Goal: Task Accomplishment & Management: Manage account settings

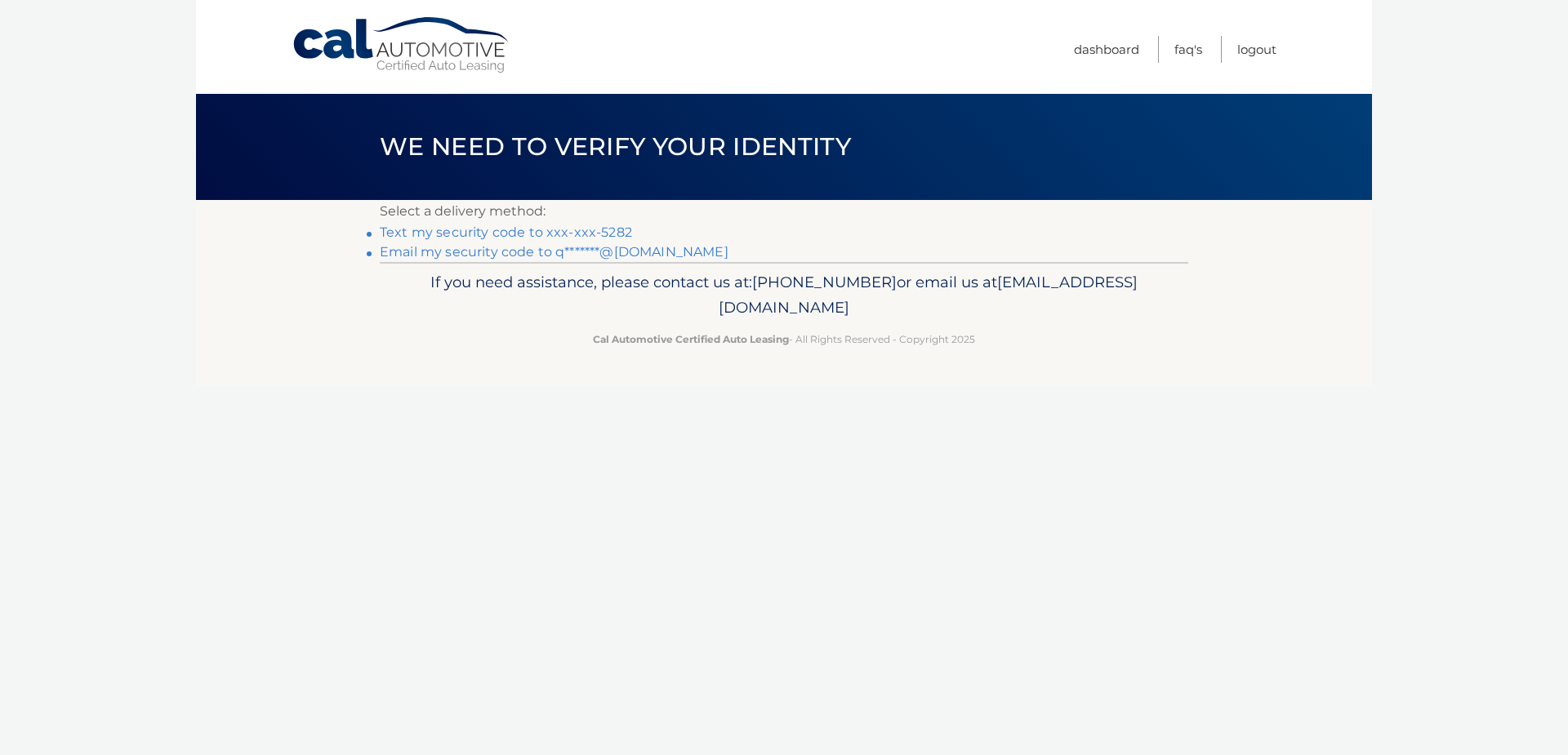
click at [539, 229] on link "Text my security code to xxx-xxx-5282" at bounding box center [505, 232] width 252 height 16
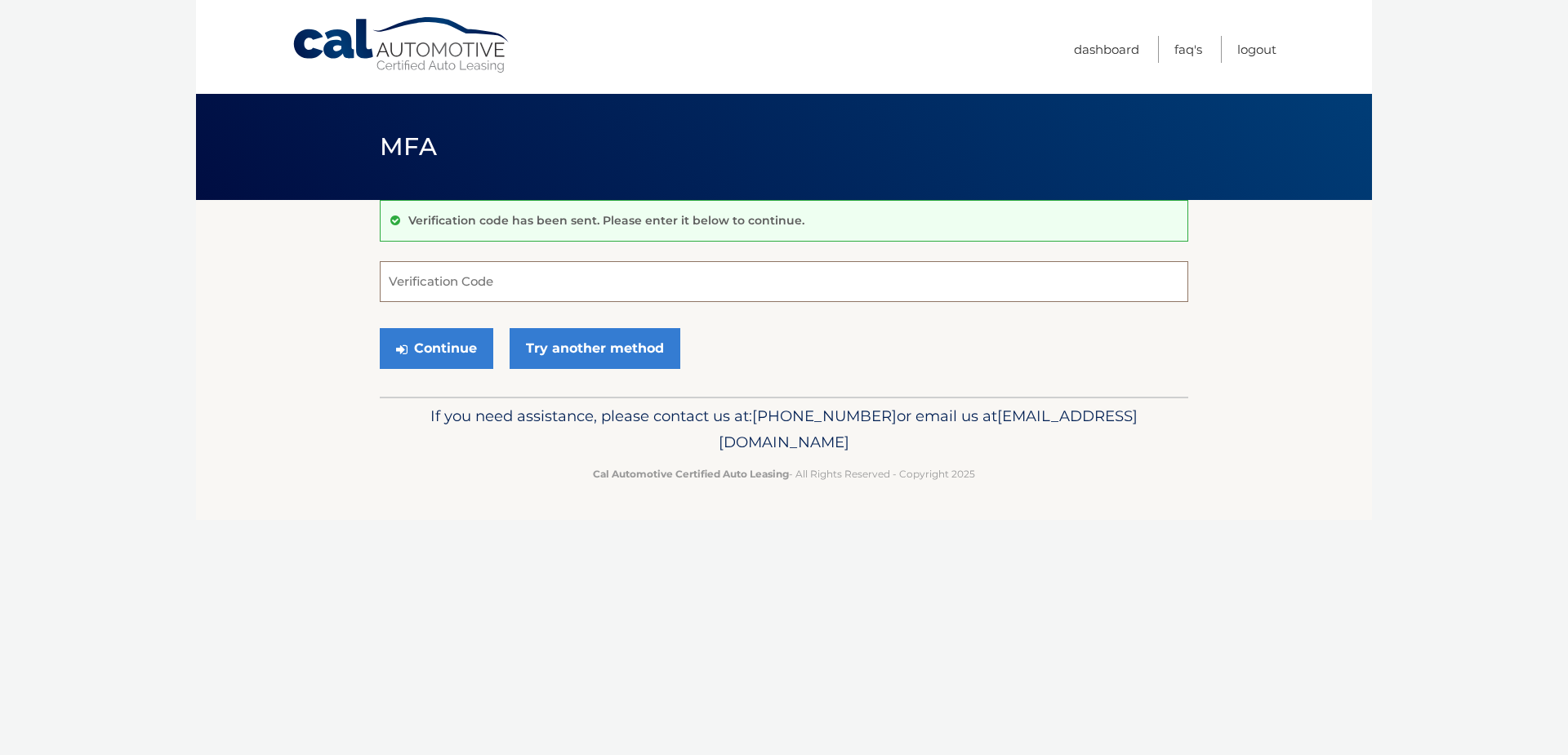
click at [407, 275] on input "Verification Code" at bounding box center [783, 282] width 808 height 41
type input "777119"
click at [379, 328] on button "Continue" at bounding box center [436, 348] width 113 height 41
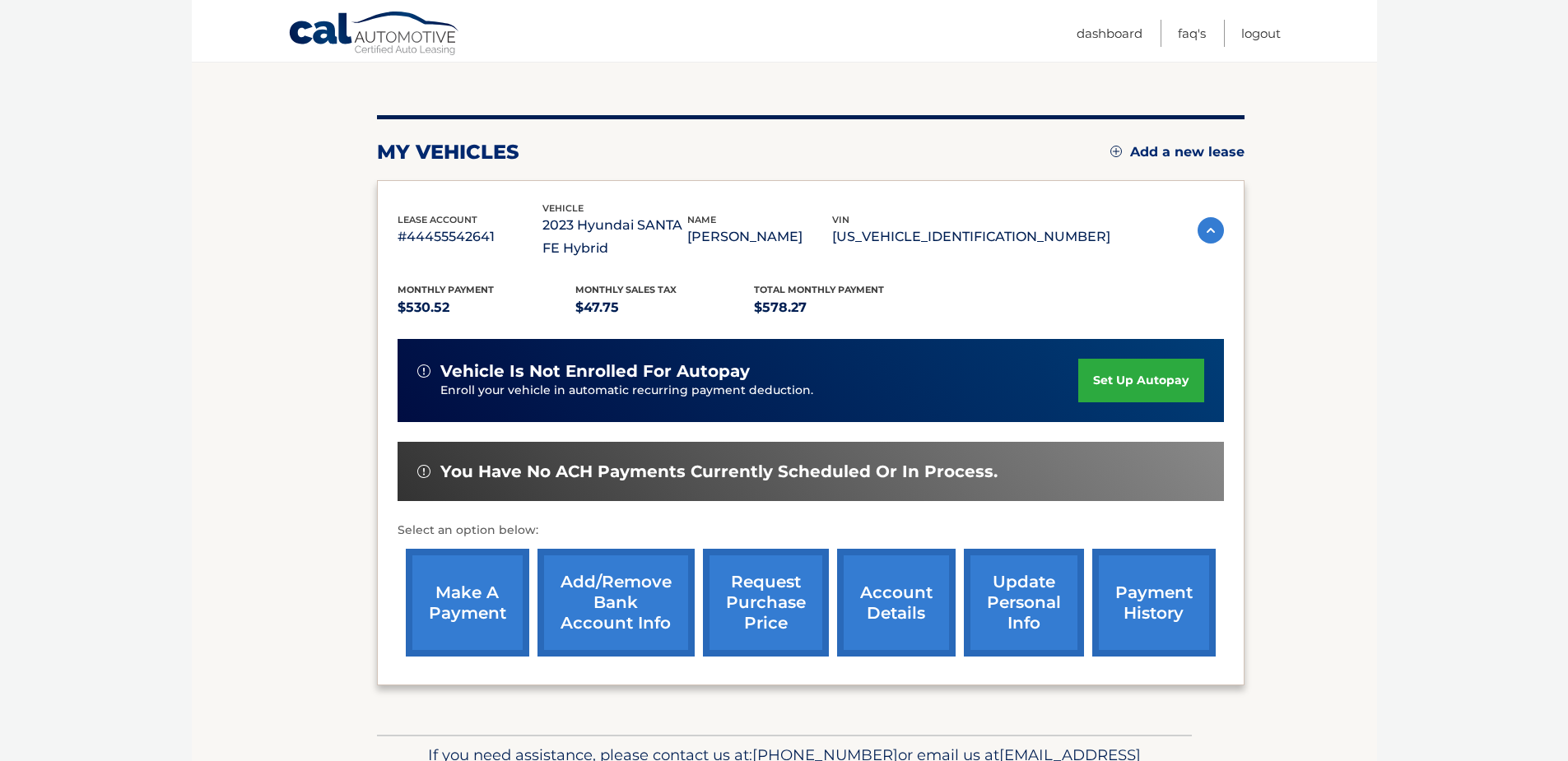
scroll to position [164, 0]
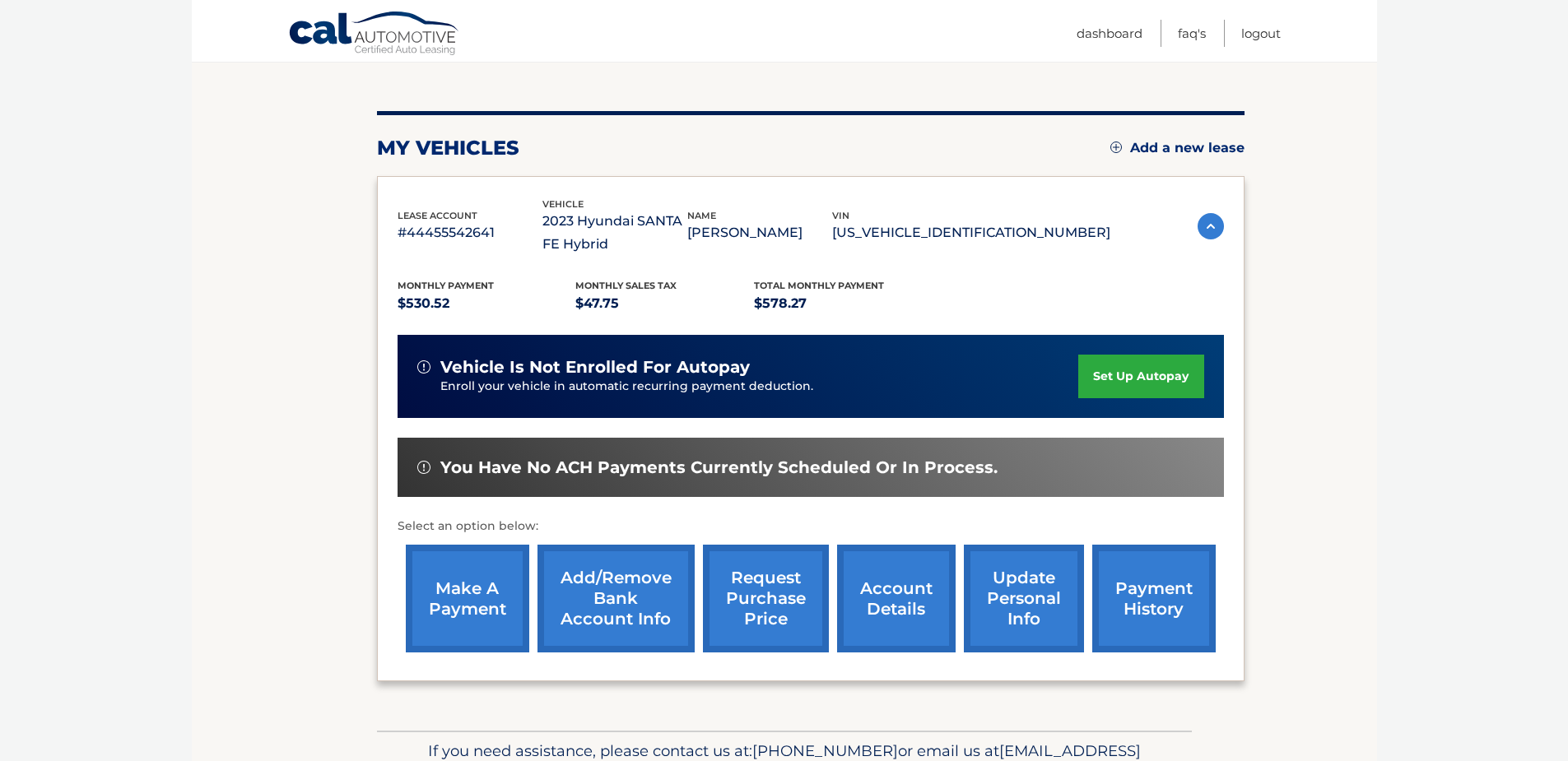
click at [902, 586] on link "account details" at bounding box center [897, 599] width 119 height 108
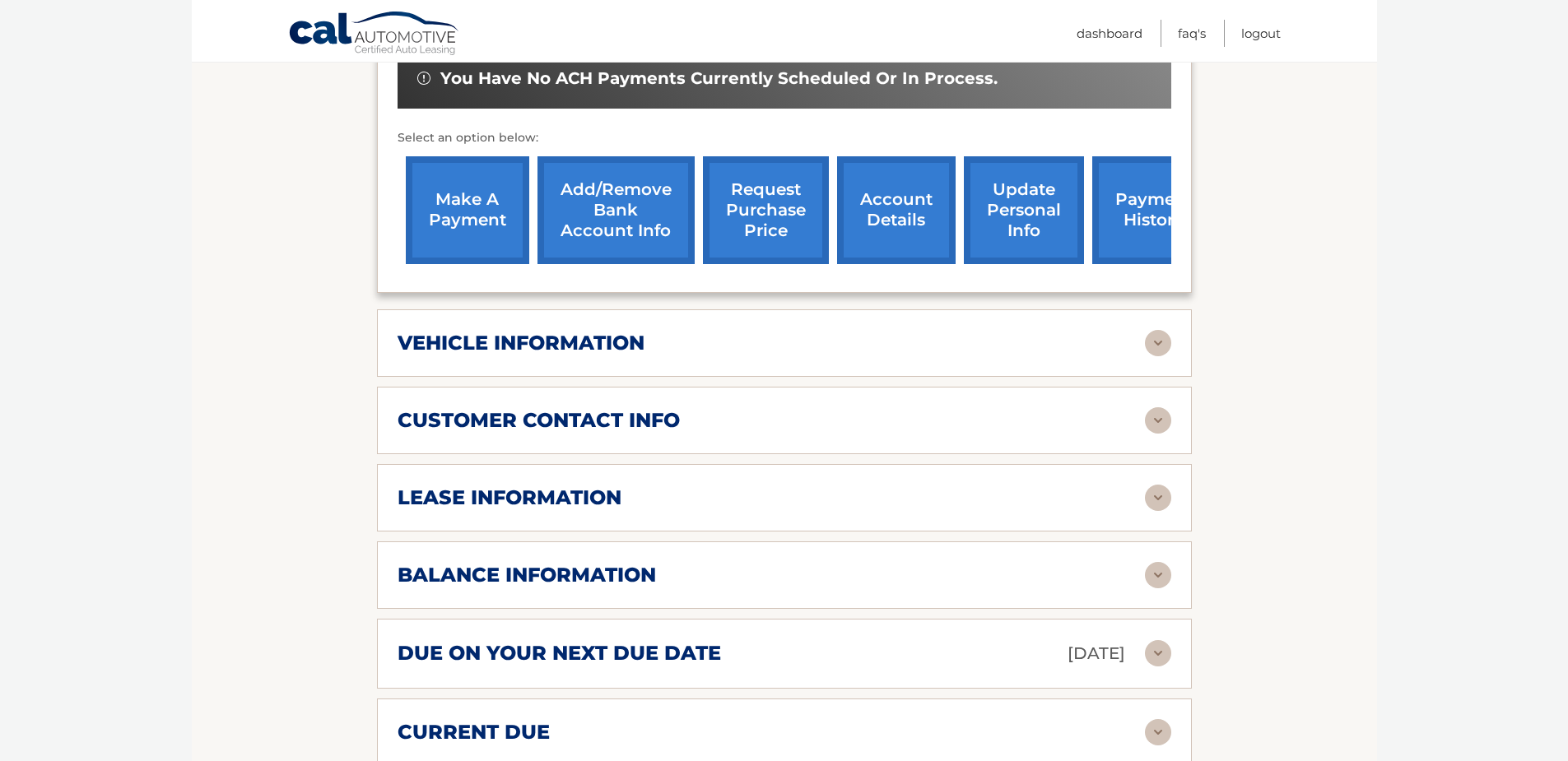
scroll to position [576, 0]
click at [1156, 574] on img at bounding box center [1158, 574] width 26 height 26
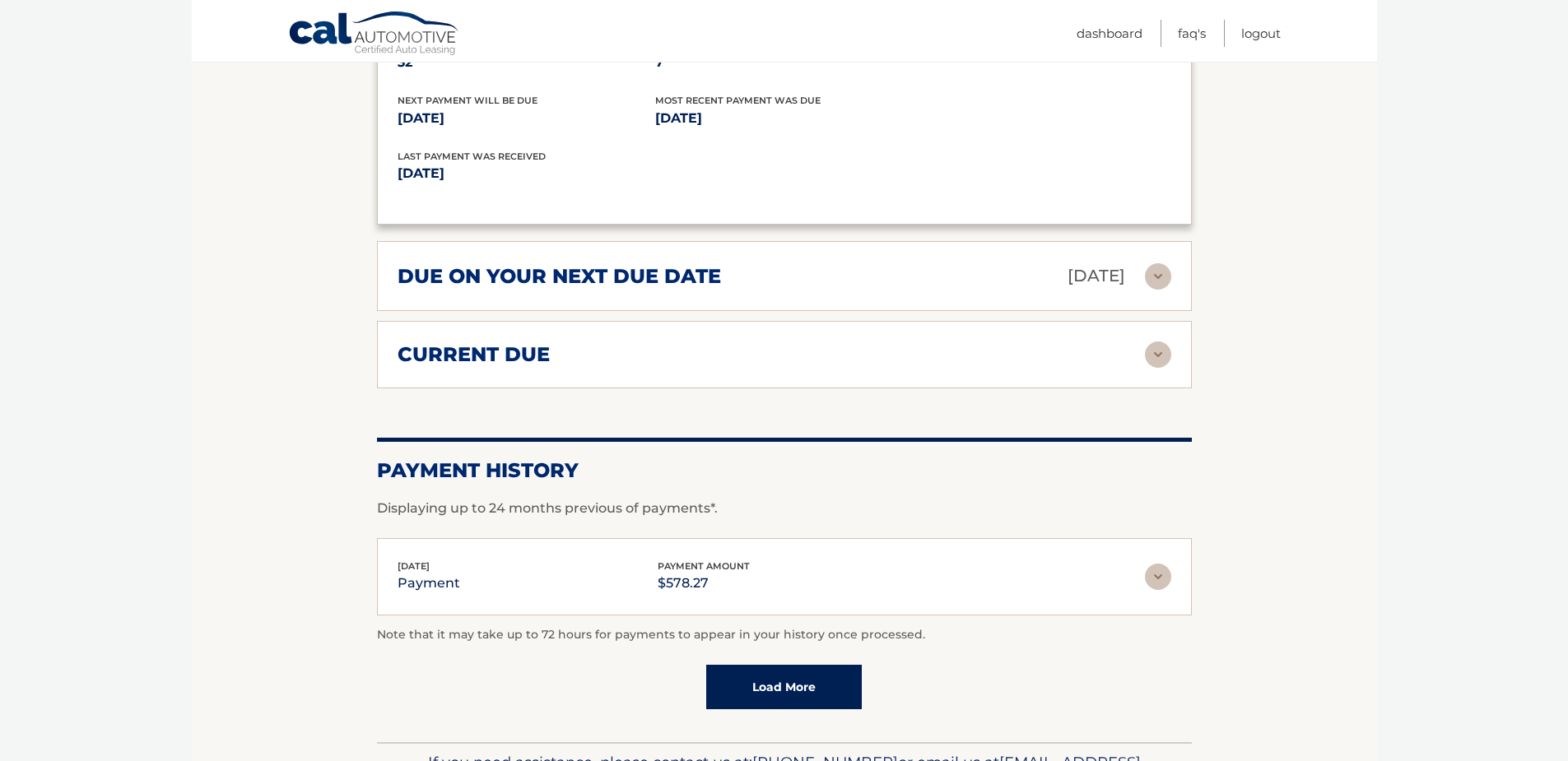
scroll to position [1152, 0]
click at [1156, 359] on img at bounding box center [1158, 354] width 26 height 26
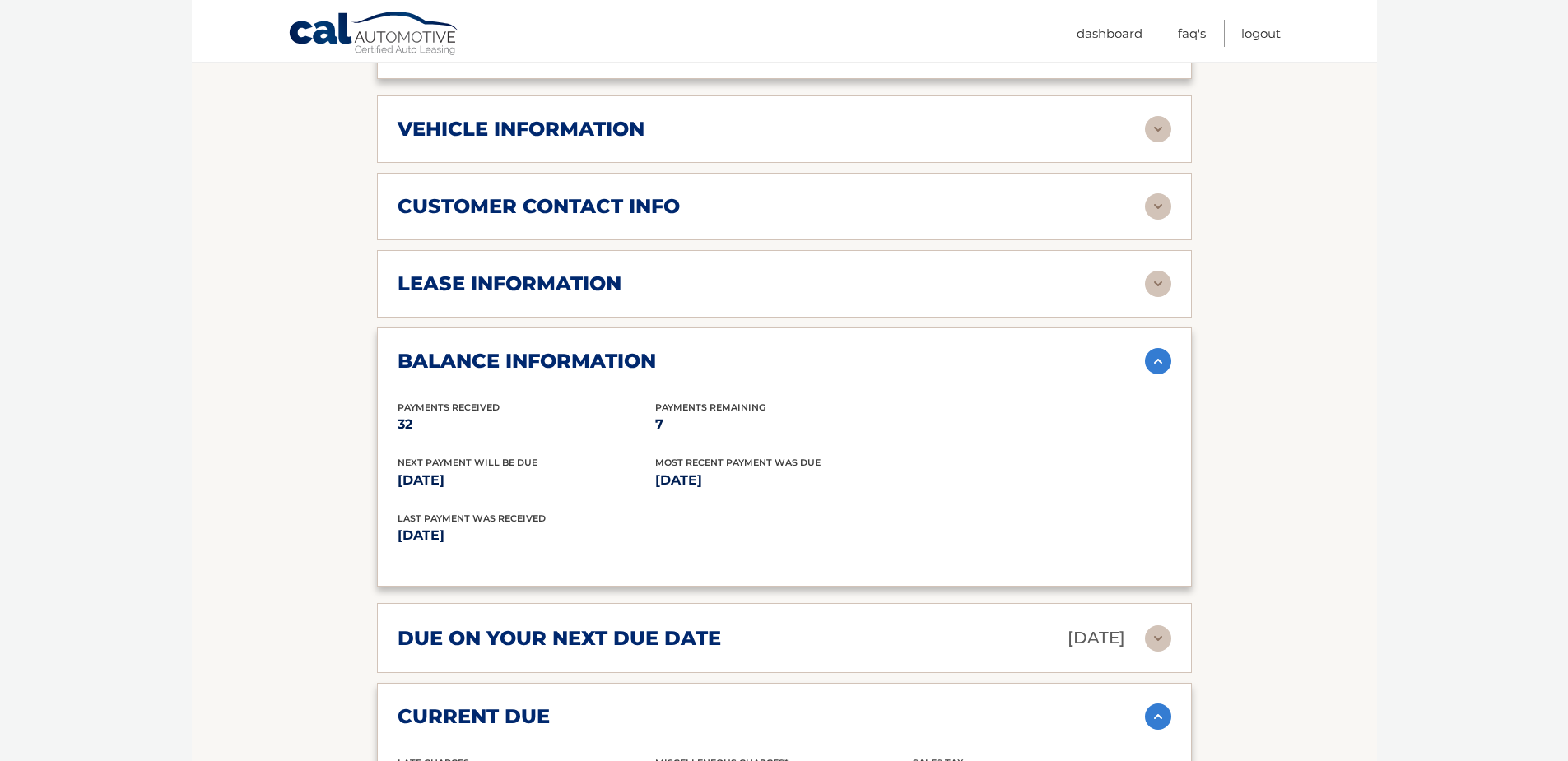
scroll to position [720, 0]
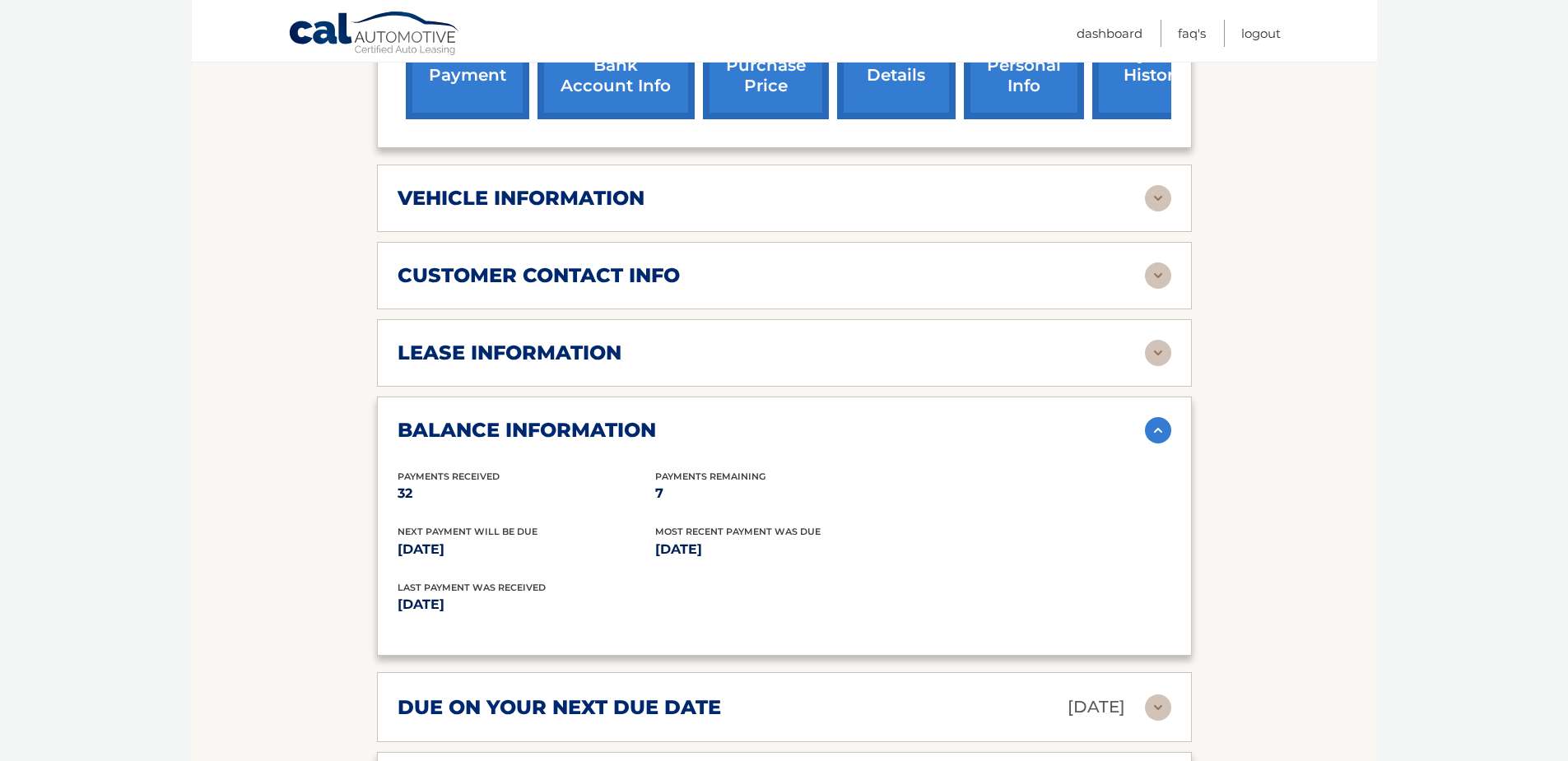
click at [1155, 357] on img at bounding box center [1158, 353] width 26 height 26
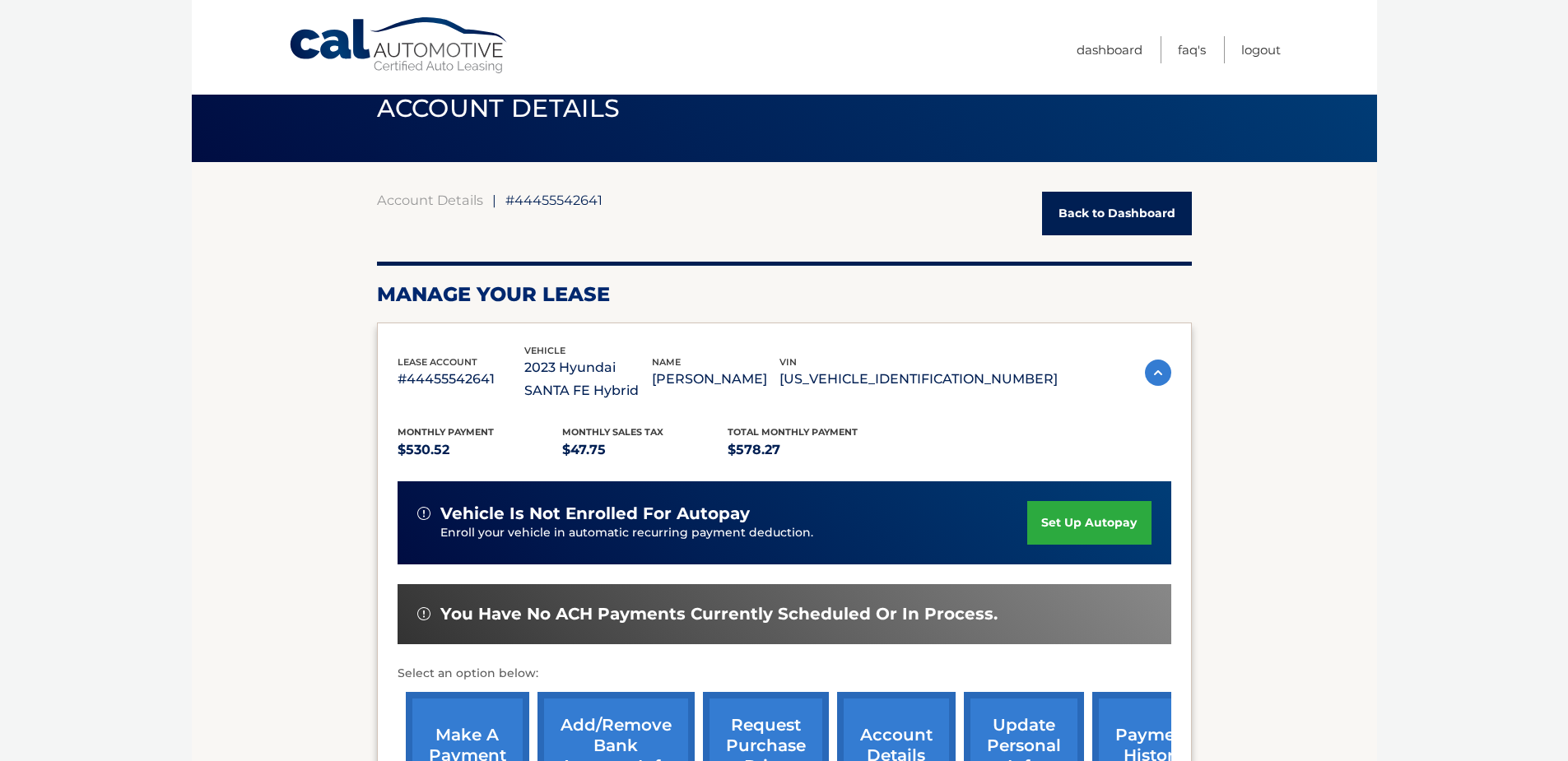
scroll to position [0, 0]
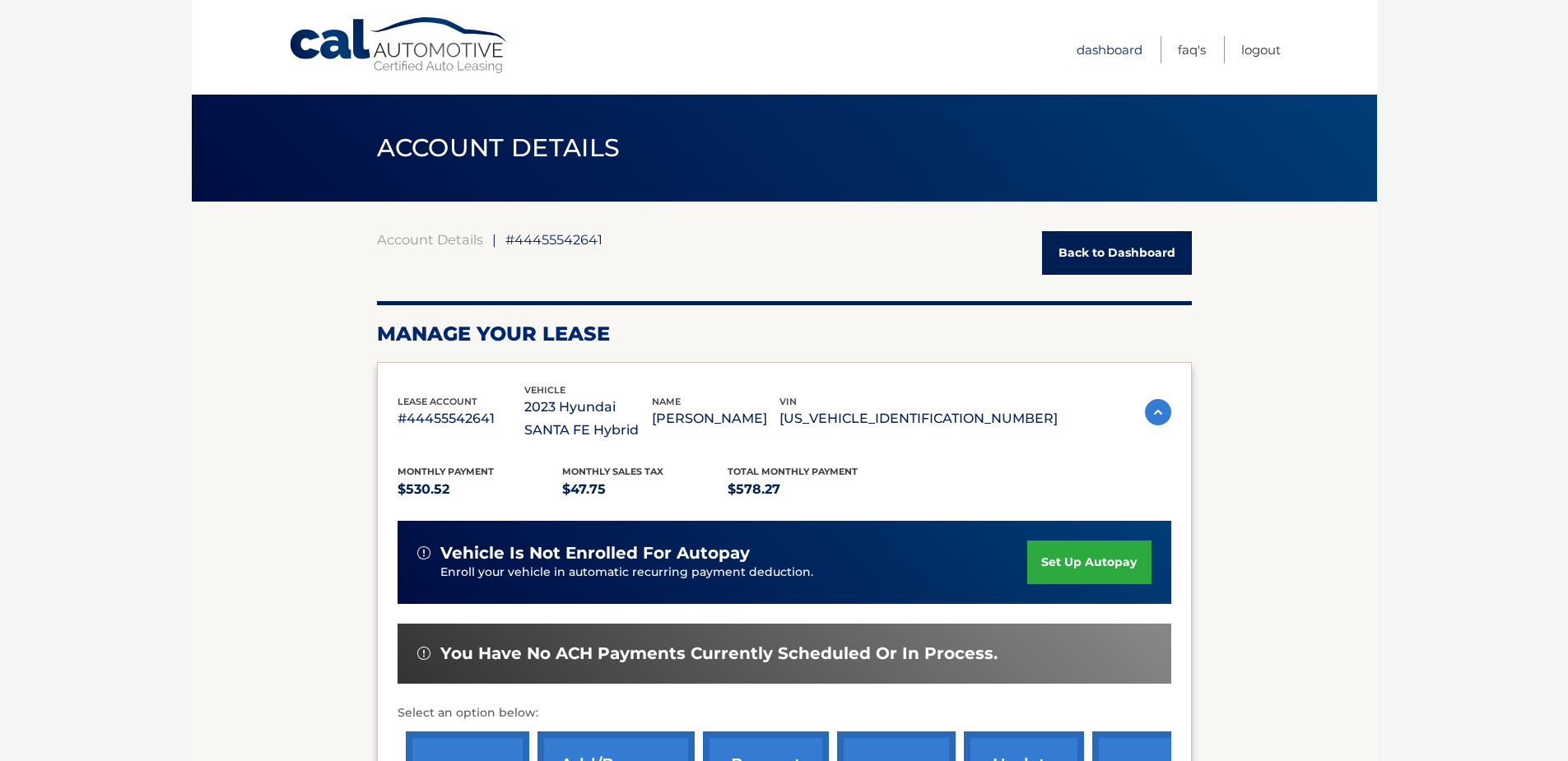
click at [1114, 49] on link "Dashboard" at bounding box center [1109, 49] width 66 height 27
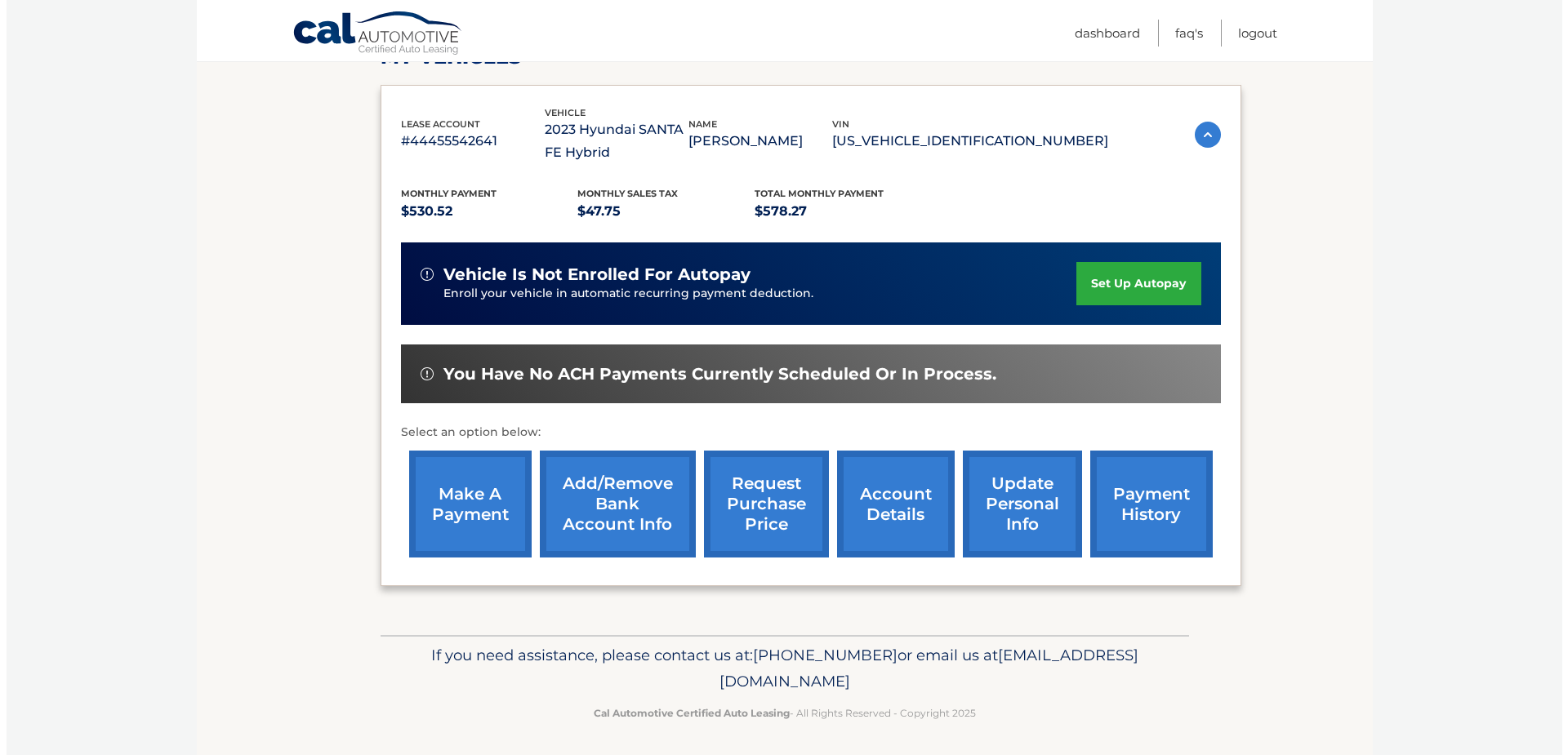
scroll to position [258, 0]
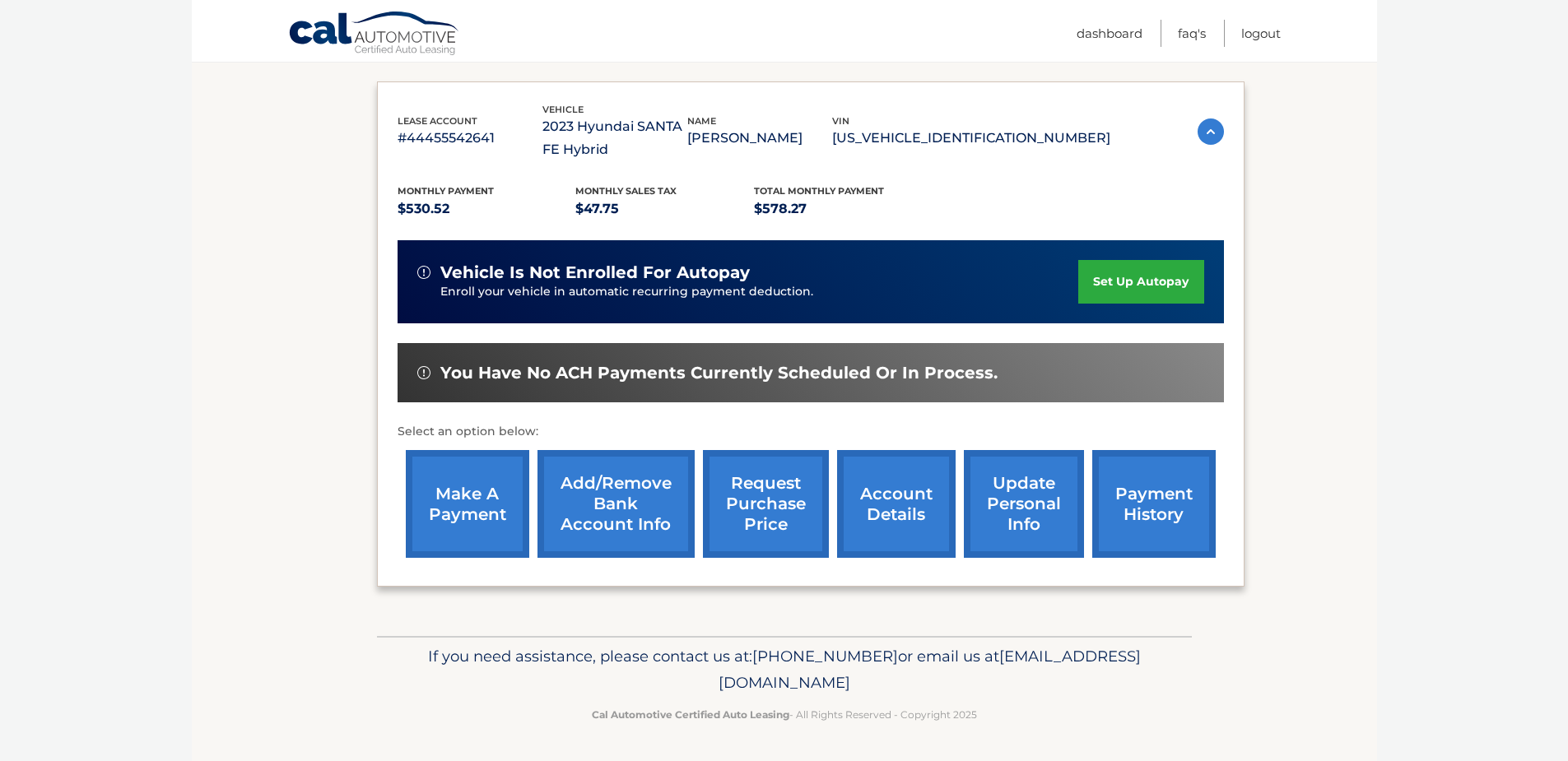
click at [766, 484] on link "request purchase price" at bounding box center [765, 504] width 126 height 108
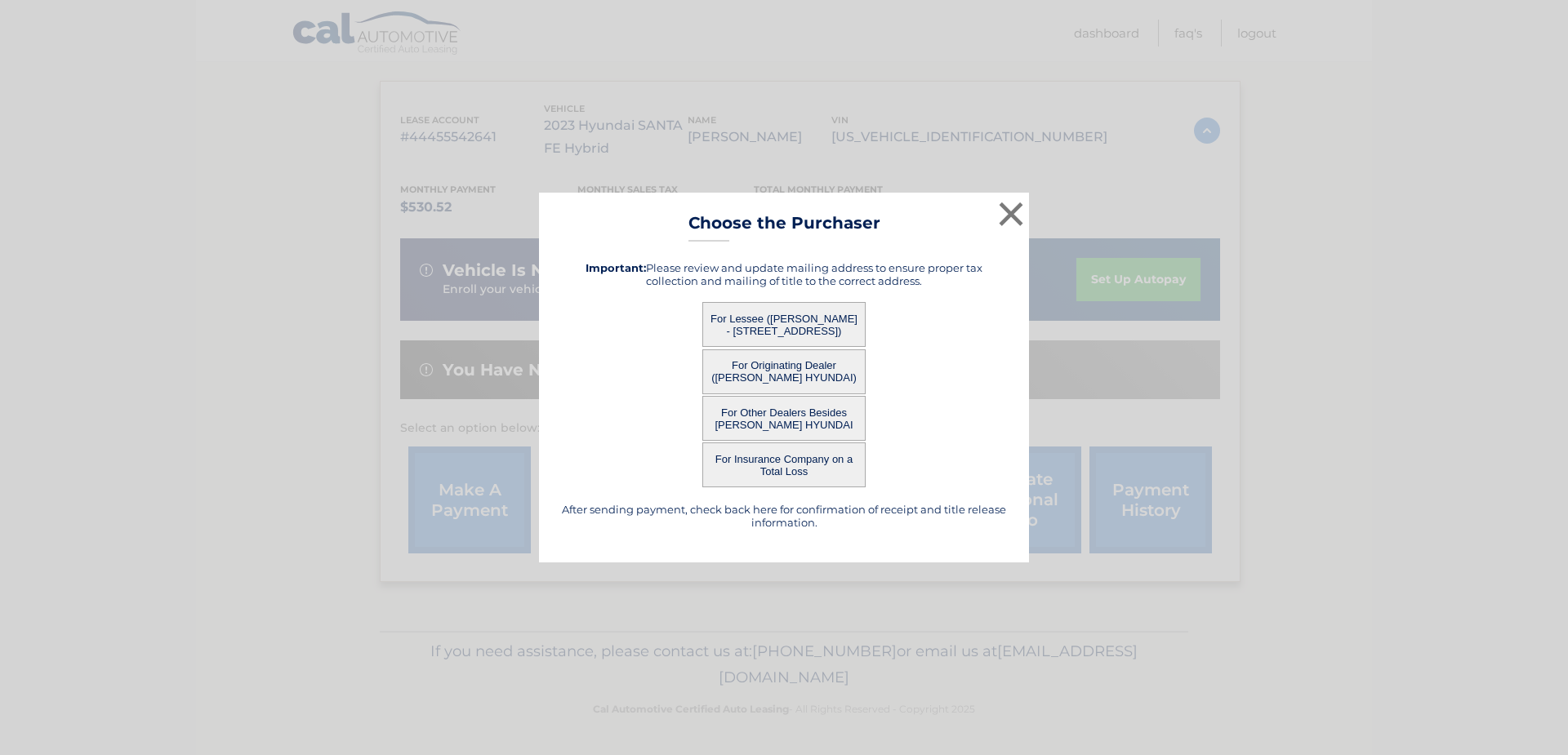
click at [780, 326] on button "For Lessee ([PERSON_NAME] - [STREET_ADDRESS])" at bounding box center [784, 325] width 163 height 45
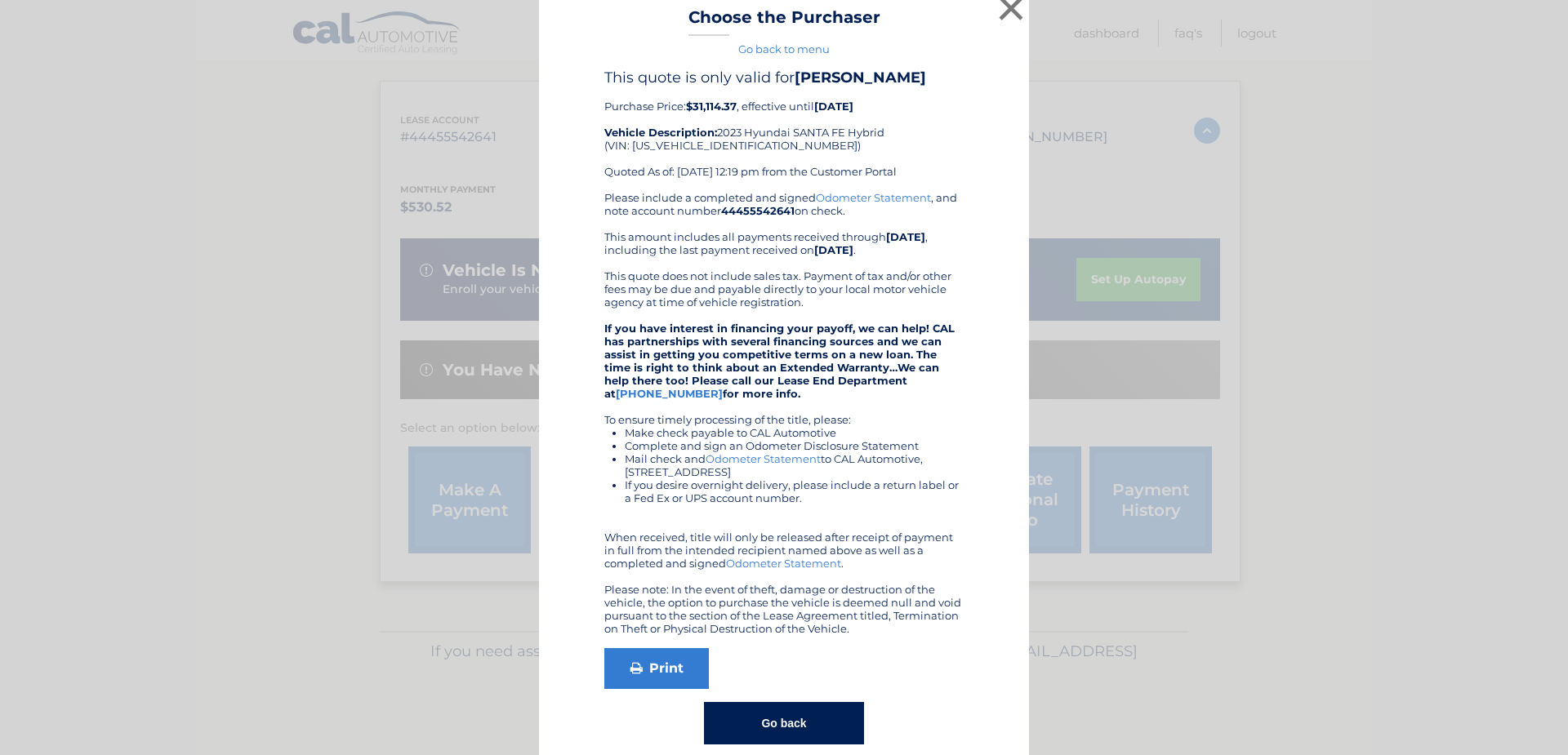
scroll to position [0, 0]
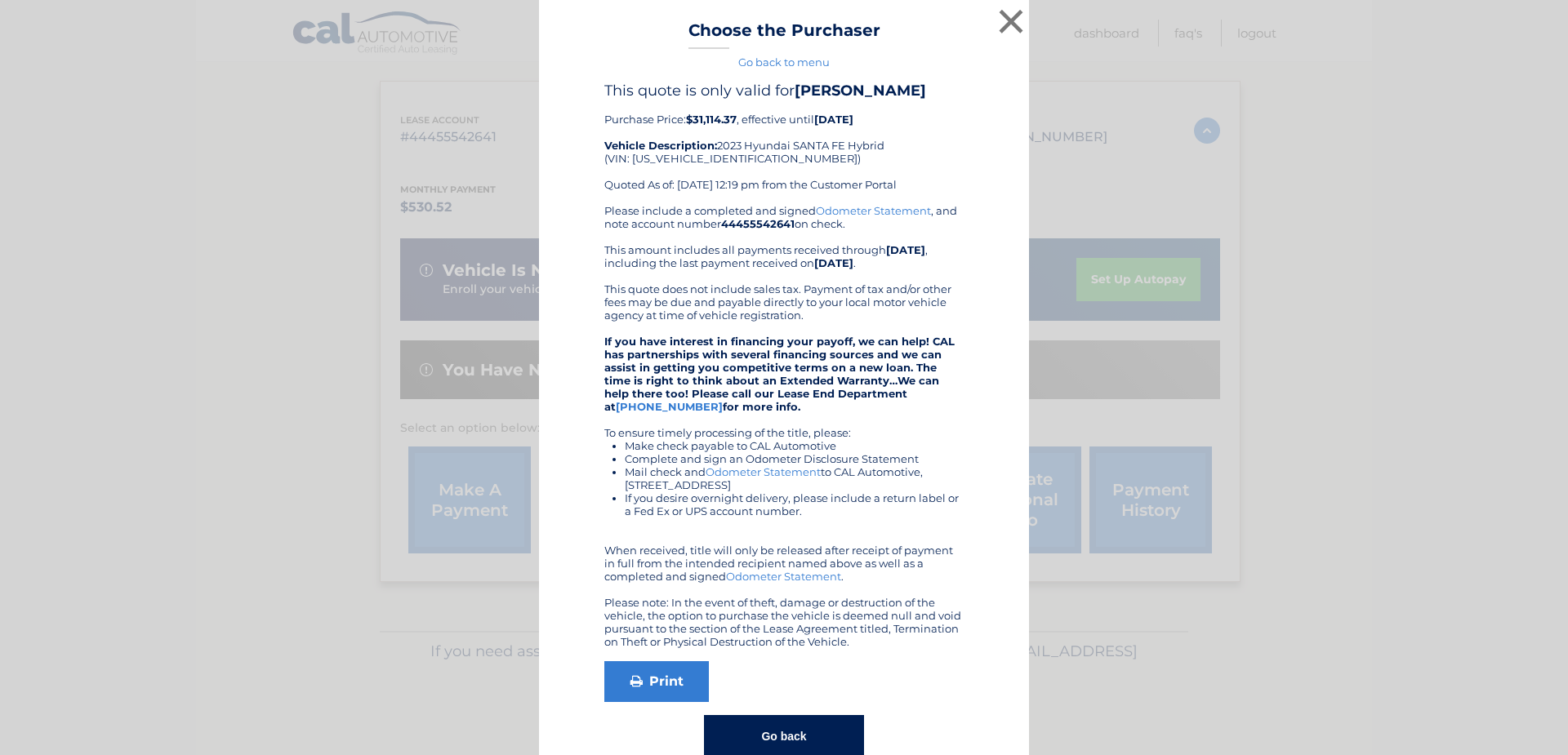
click at [754, 63] on link "Go back to menu" at bounding box center [784, 62] width 92 height 13
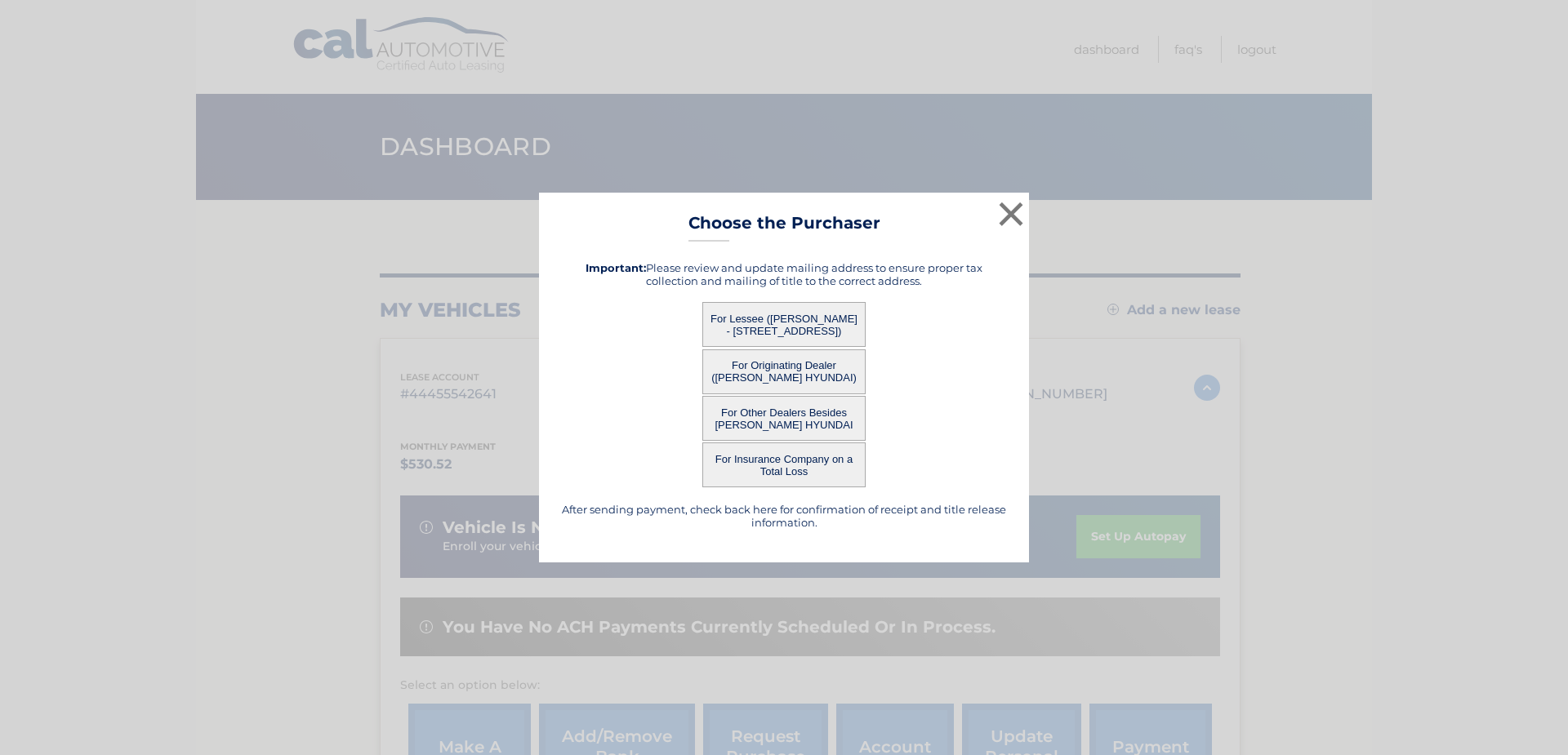
click at [780, 366] on button "For Originating Dealer ([PERSON_NAME] HYUNDAI)" at bounding box center [784, 372] width 163 height 45
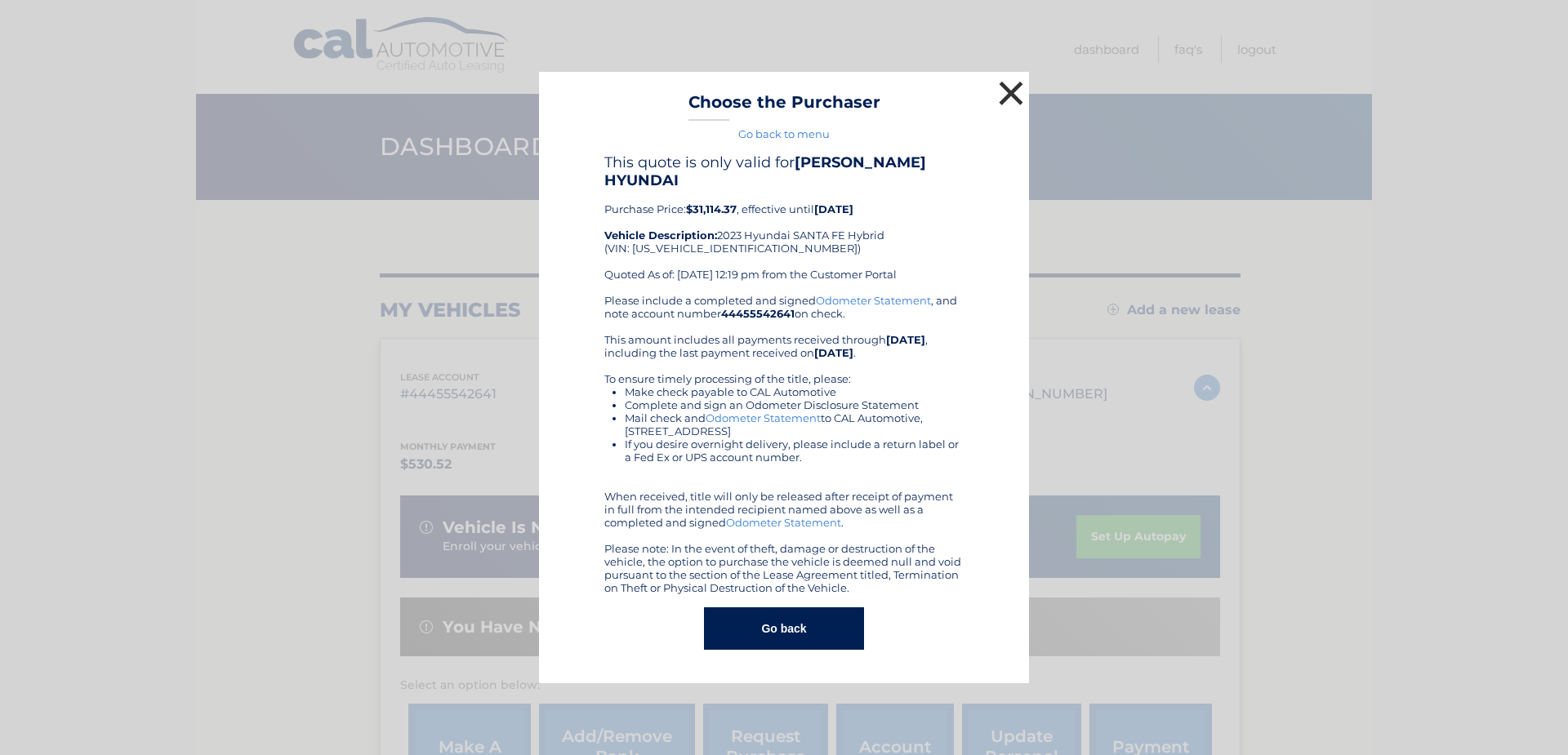
click at [1009, 86] on button "×" at bounding box center [1011, 93] width 33 height 33
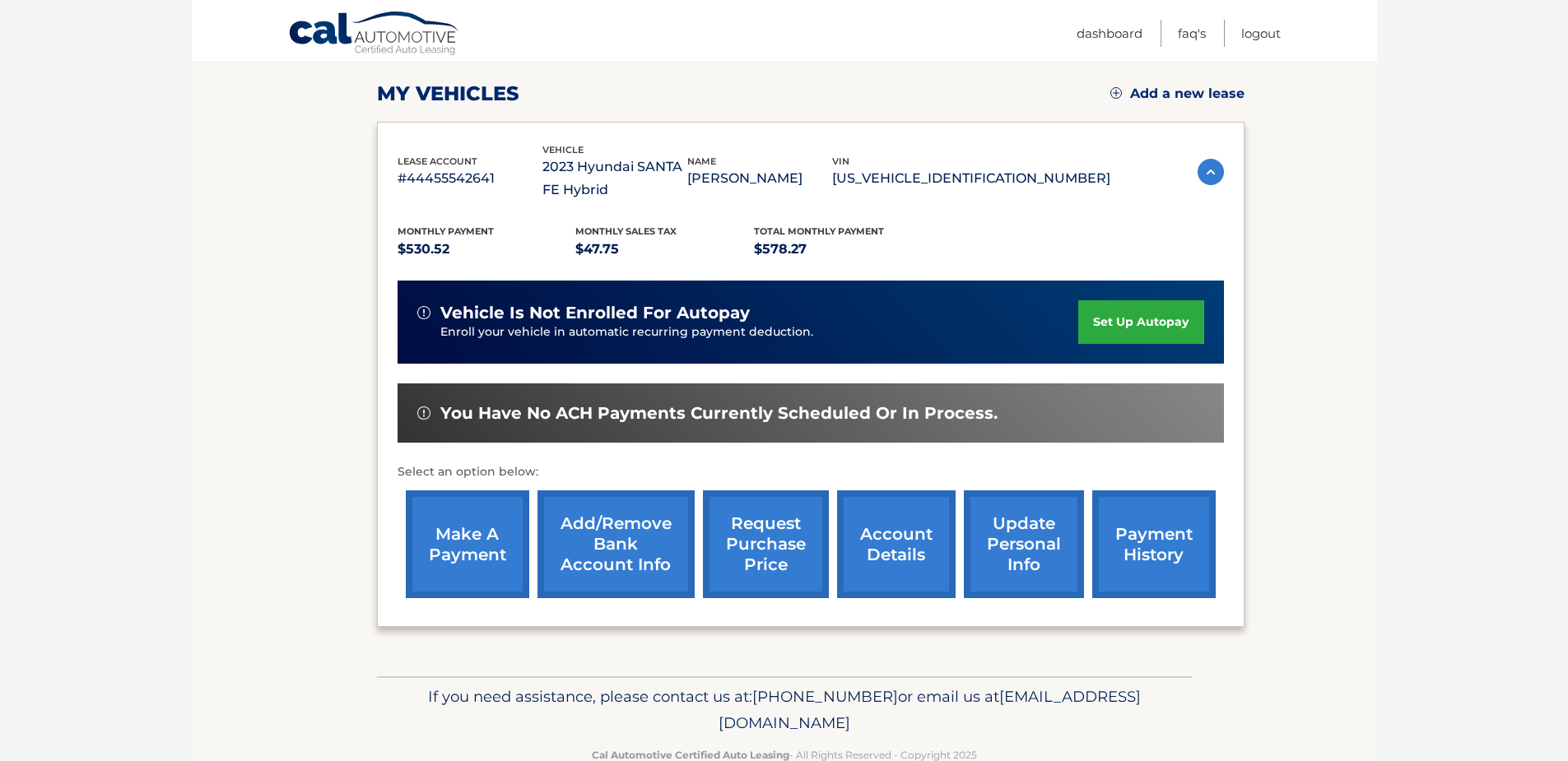
scroll to position [221, 0]
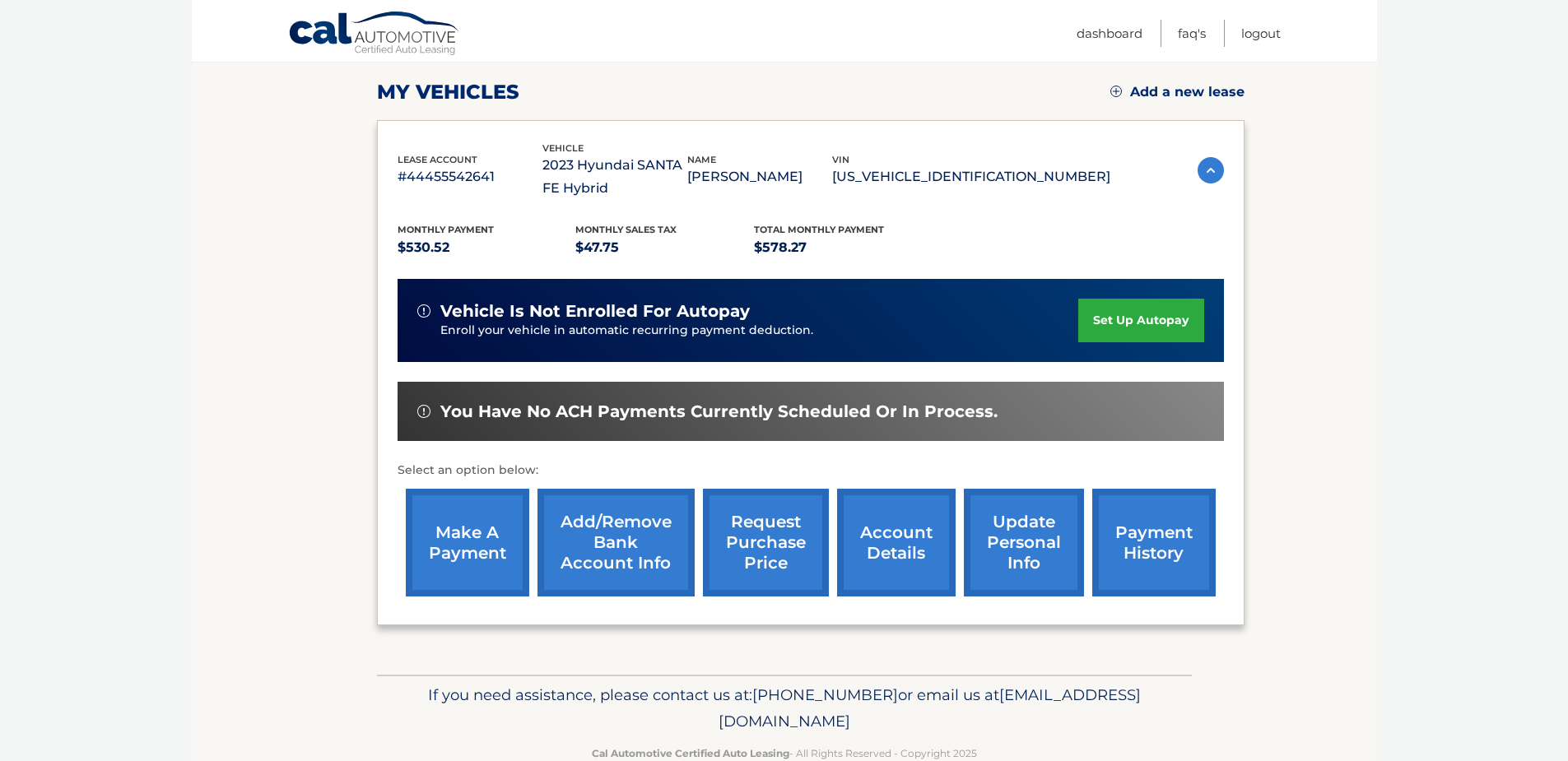
click at [769, 533] on link "request purchase price" at bounding box center [765, 543] width 126 height 108
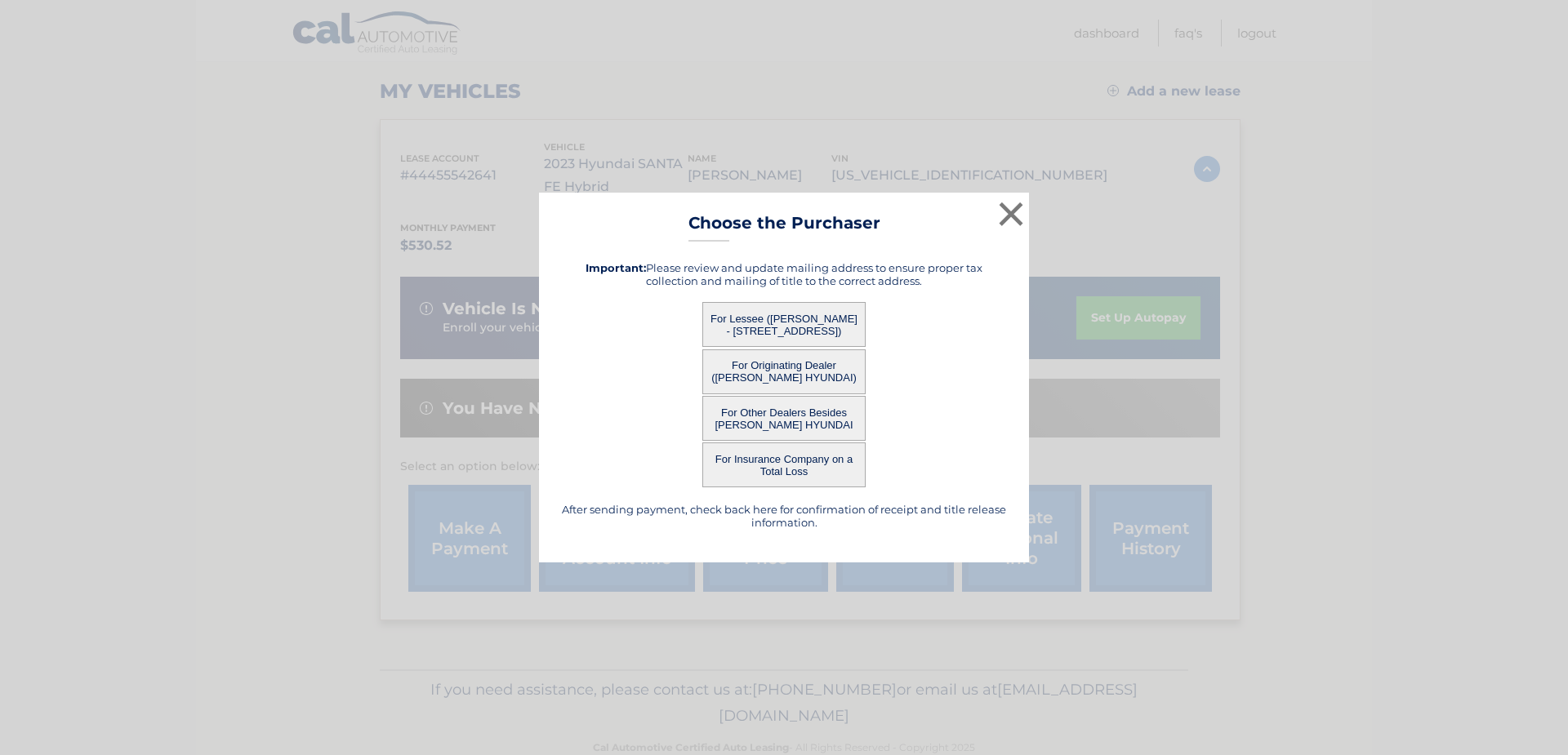
click at [789, 417] on button "For Other Dealers Besides [PERSON_NAME] HYUNDAI" at bounding box center [784, 419] width 163 height 45
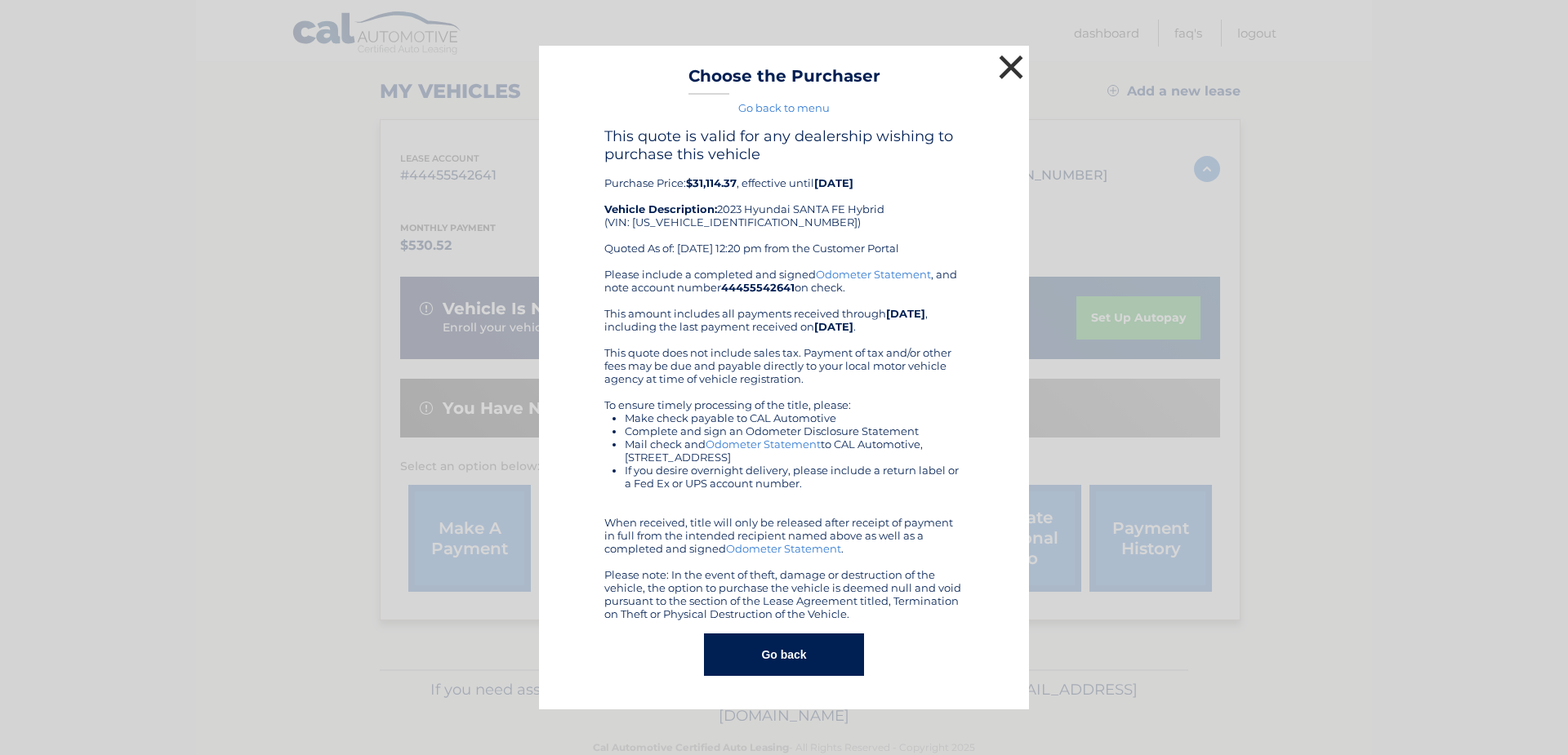
click at [1011, 61] on button "×" at bounding box center [1011, 67] width 33 height 33
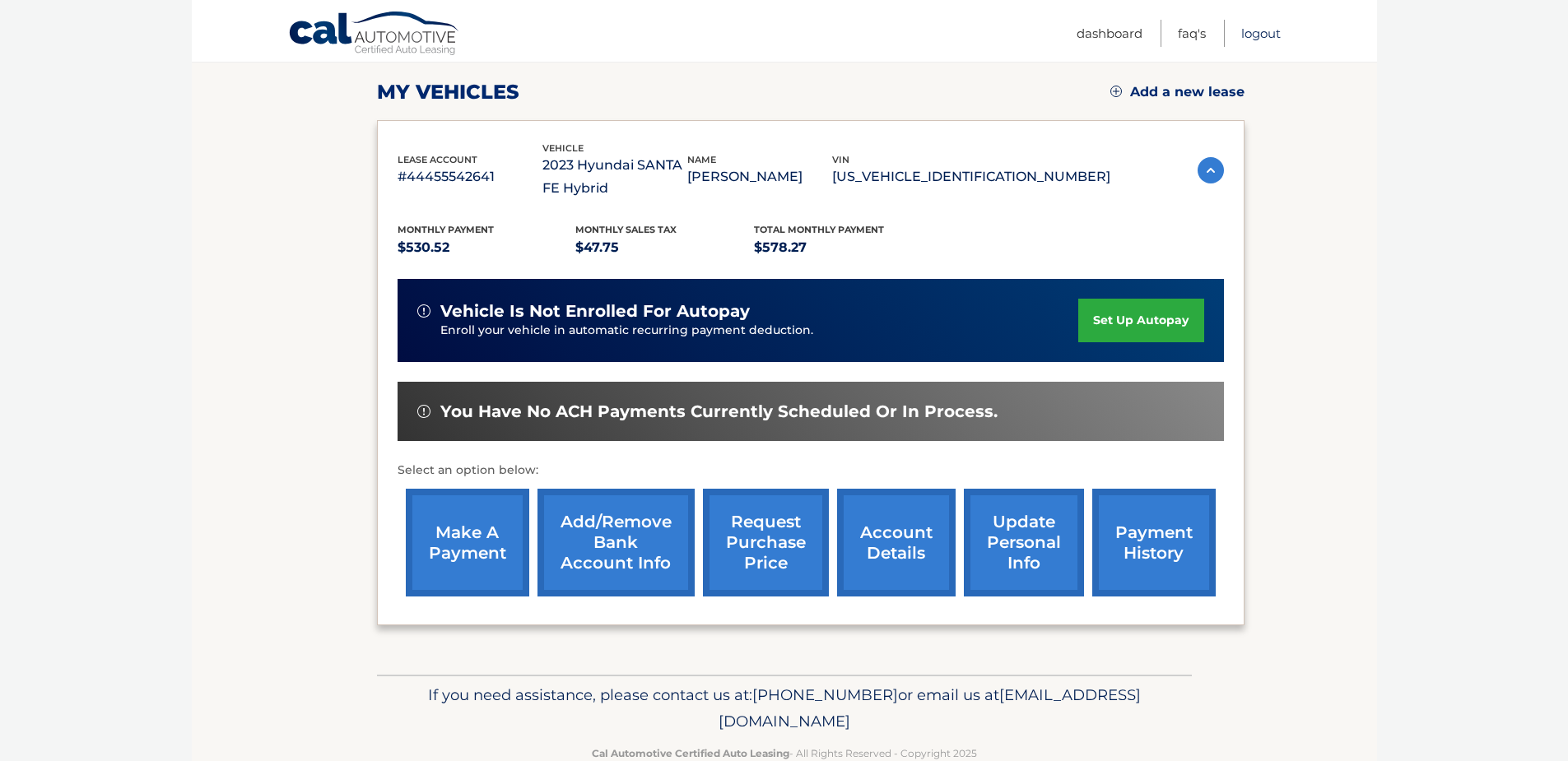
click at [1257, 38] on link "Logout" at bounding box center [1260, 33] width 40 height 27
